Goal: Information Seeking & Learning: Learn about a topic

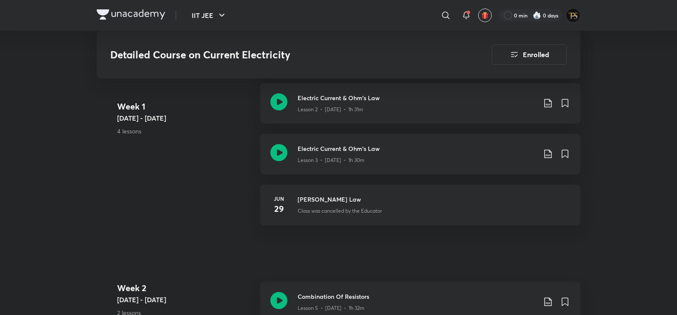
scroll to position [553, 0]
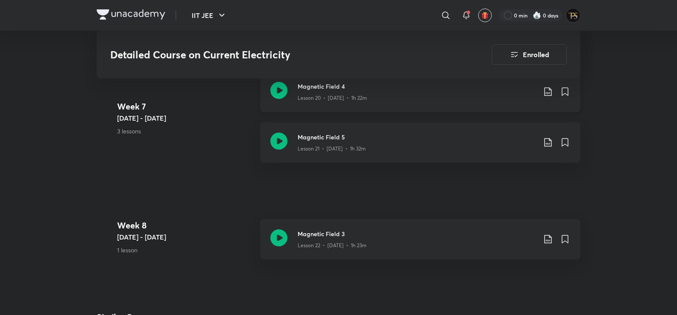
scroll to position [1873, 0]
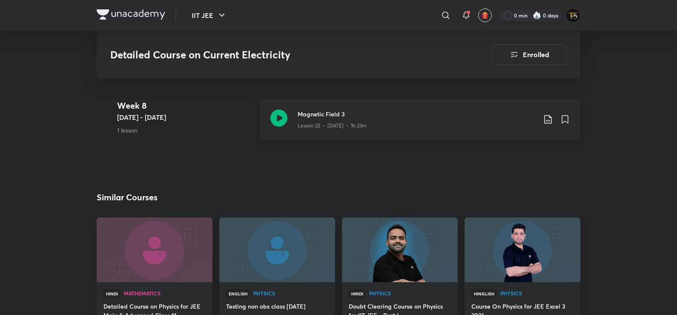
click at [286, 130] on div "Magnetic Field 3 Lesson 22 • [DATE] • 1h 23m" at bounding box center [420, 119] width 320 height 40
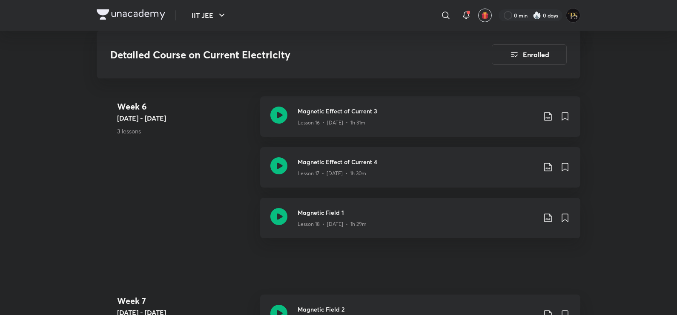
scroll to position [1481, 0]
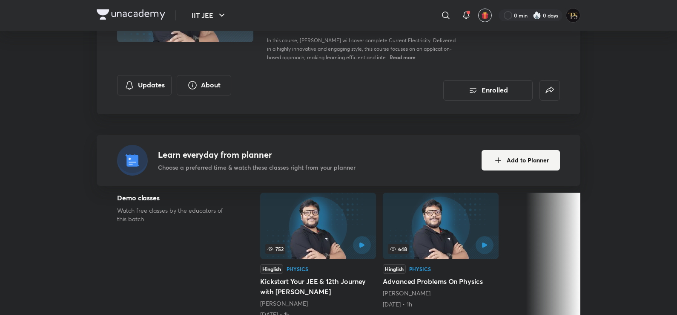
scroll to position [85, 0]
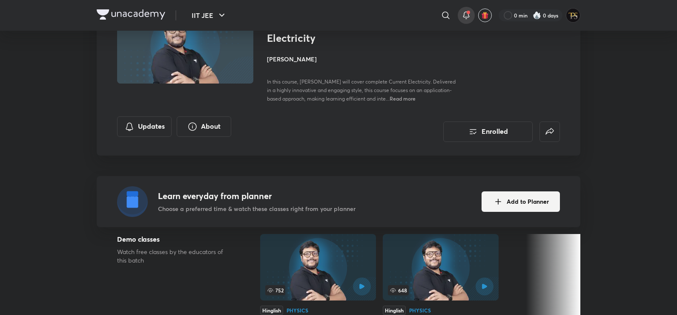
click at [463, 12] on icon at bounding box center [466, 15] width 10 height 10
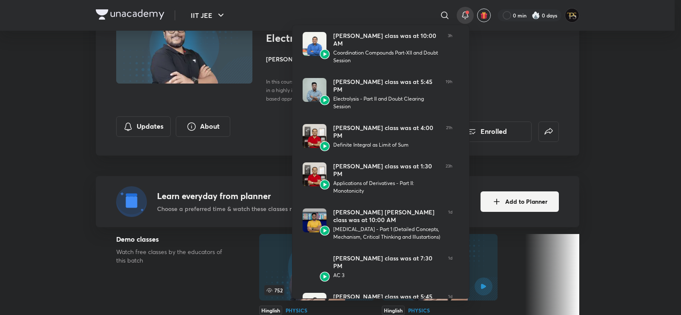
click at [482, 66] on div at bounding box center [340, 157] width 681 height 315
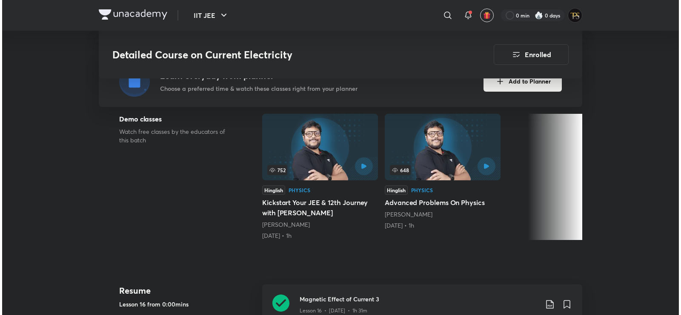
scroll to position [213, 0]
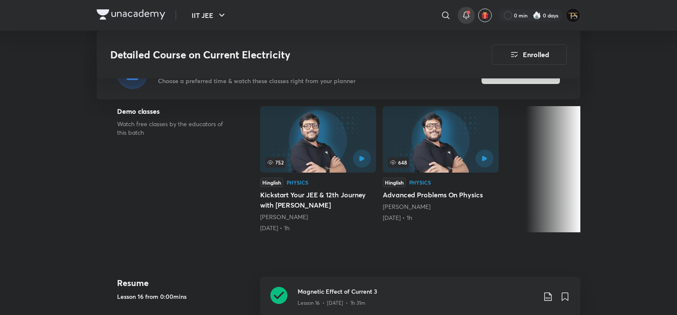
click at [463, 16] on icon at bounding box center [466, 14] width 6 height 5
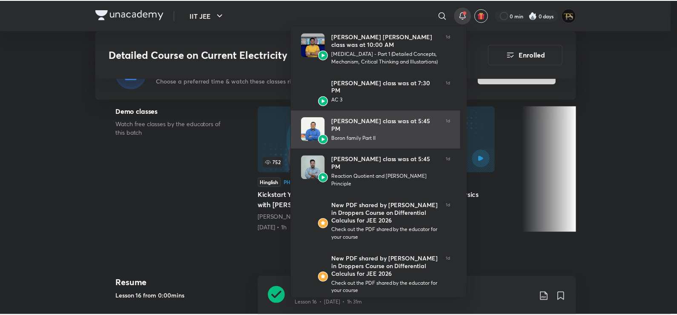
scroll to position [177, 0]
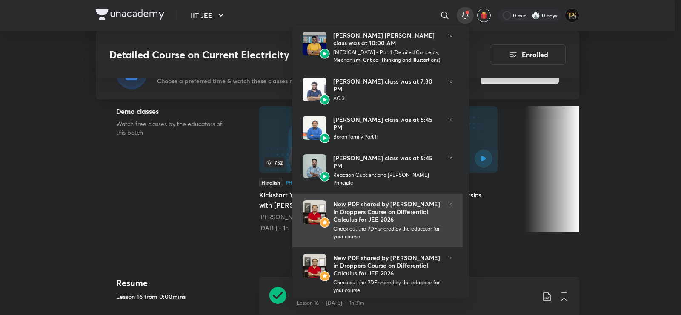
click at [319, 200] on img at bounding box center [315, 212] width 24 height 24
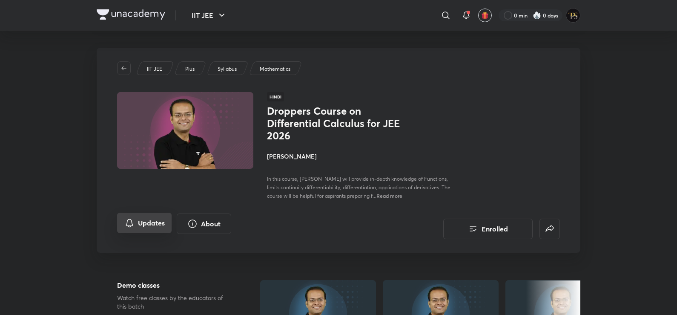
click at [150, 224] on button "Updates" at bounding box center [144, 222] width 54 height 20
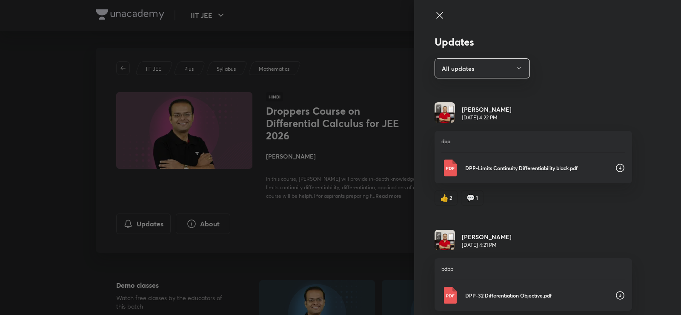
click at [615, 167] on icon at bounding box center [620, 168] width 10 height 10
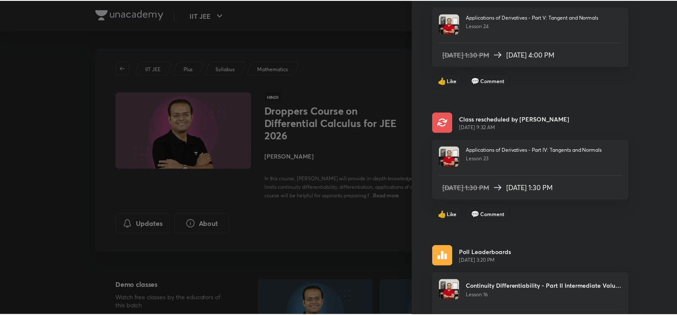
scroll to position [638, 0]
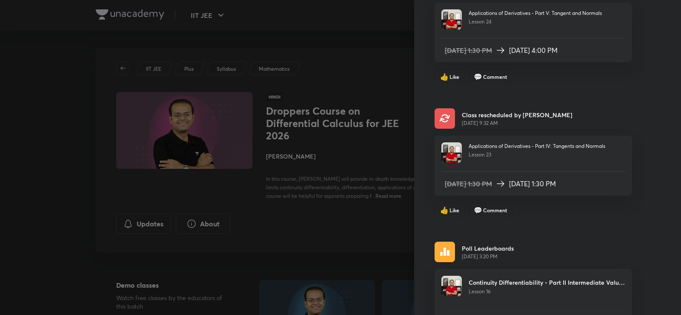
click at [389, 55] on div at bounding box center [340, 157] width 681 height 315
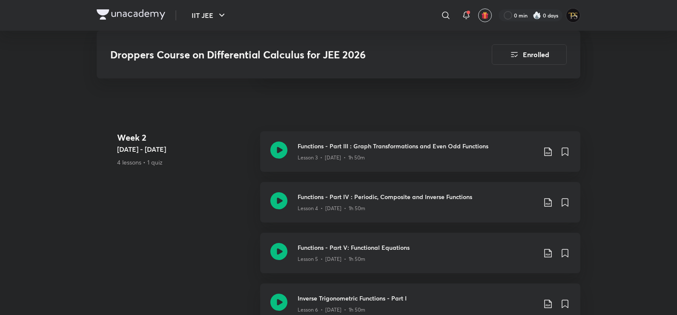
scroll to position [468, 0]
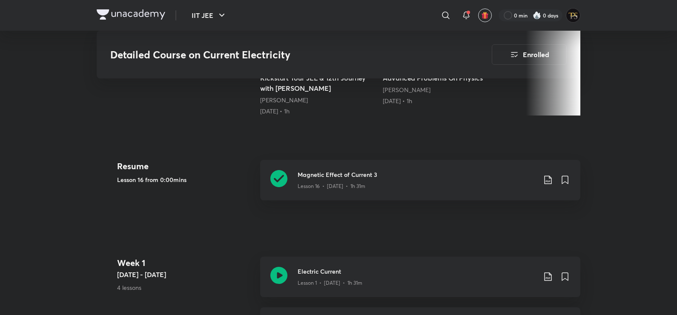
scroll to position [395, 0]
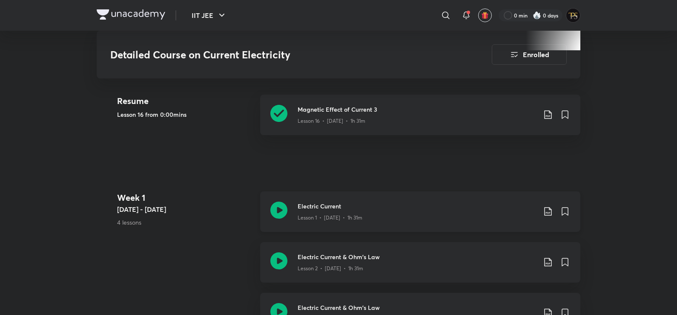
click at [341, 207] on h3 "Electric Current" at bounding box center [417, 205] width 238 height 9
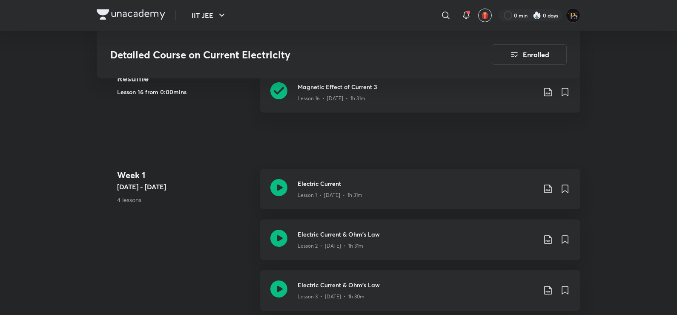
scroll to position [369, 0]
